Goal: Information Seeking & Learning: Learn about a topic

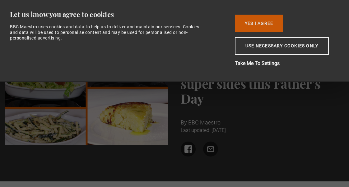
drag, startPoint x: 271, startPoint y: 23, endPoint x: 280, endPoint y: 23, distance: 9.4
click at [280, 23] on button "Yes I Agree" at bounding box center [259, 23] width 48 height 17
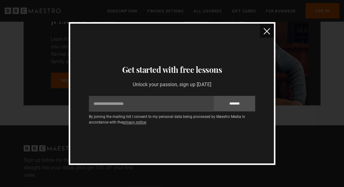
scroll to position [583, 0]
click at [265, 31] on img "close" at bounding box center [267, 31] width 7 height 7
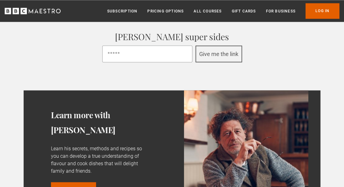
scroll to position [473, 0]
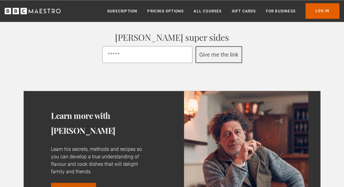
click at [84, 183] on link "See course" at bounding box center [73, 191] width 45 height 16
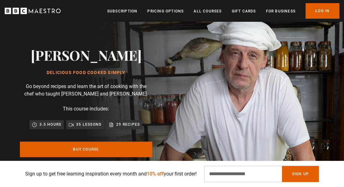
scroll to position [12, 0]
